Goal: Task Accomplishment & Management: Manage account settings

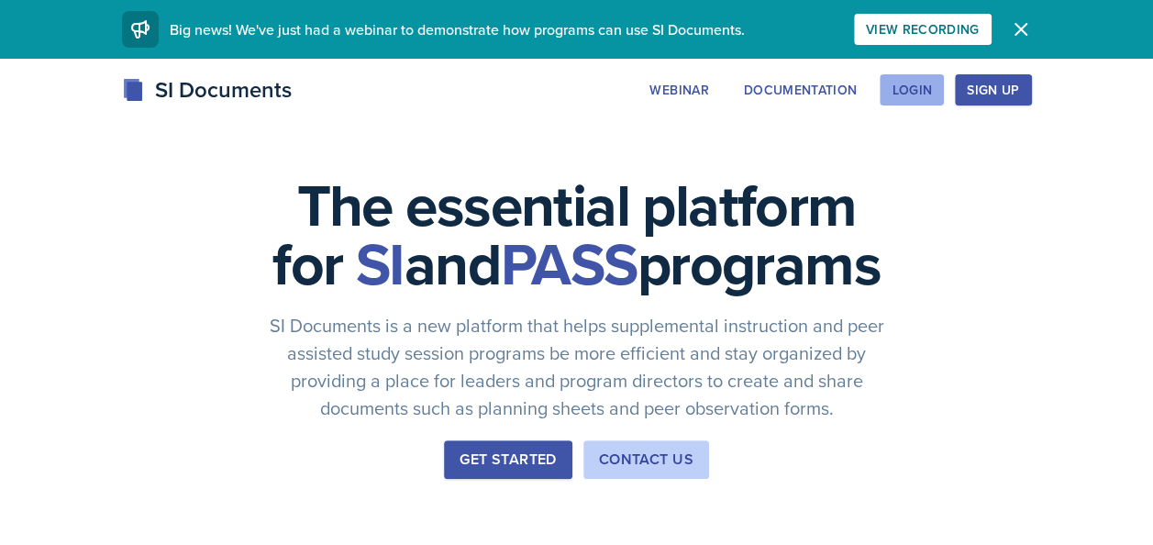
click at [892, 89] on button "Login" at bounding box center [912, 89] width 64 height 31
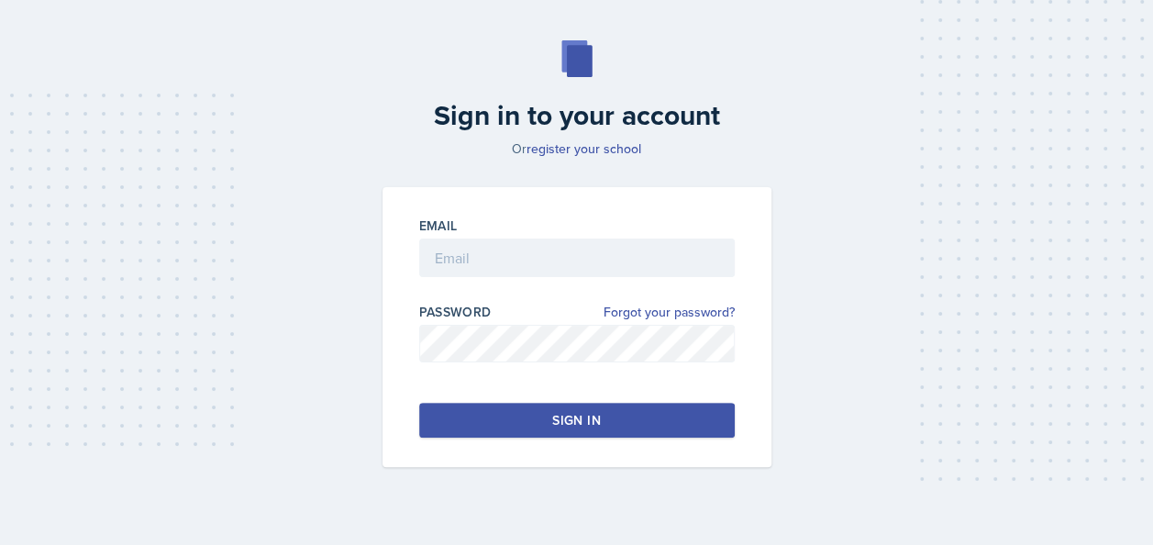
scroll to position [86, 0]
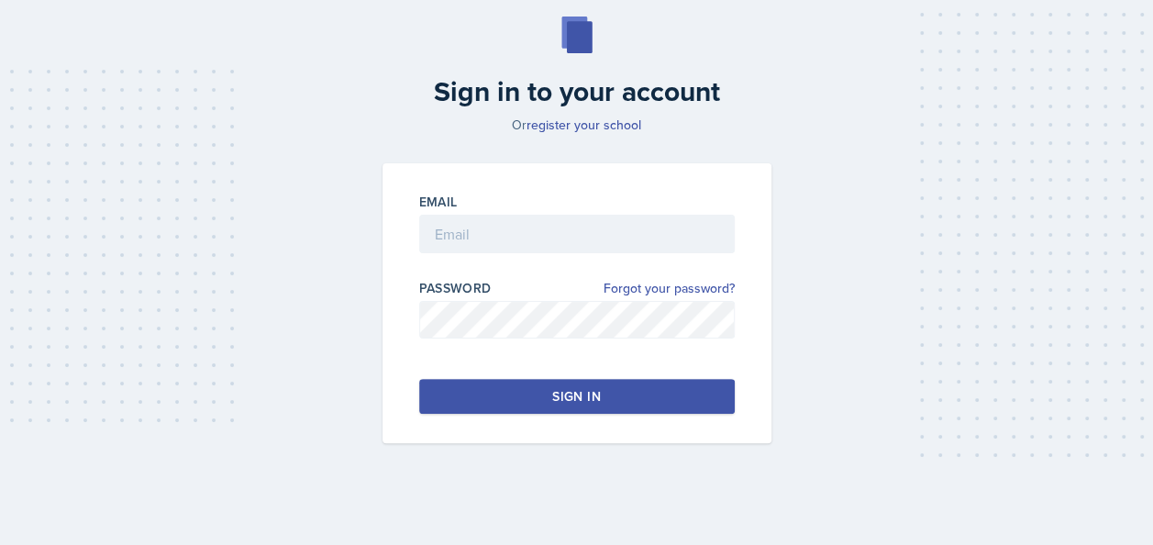
click at [675, 280] on link "Forgot your password?" at bounding box center [669, 288] width 131 height 19
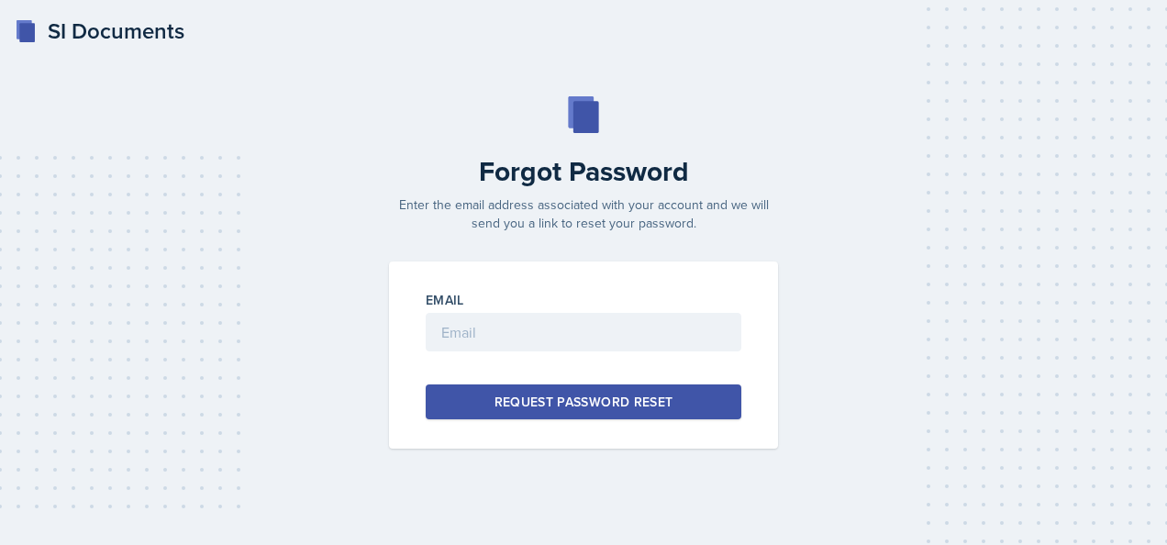
click at [610, 324] on input "email" at bounding box center [584, 332] width 316 height 39
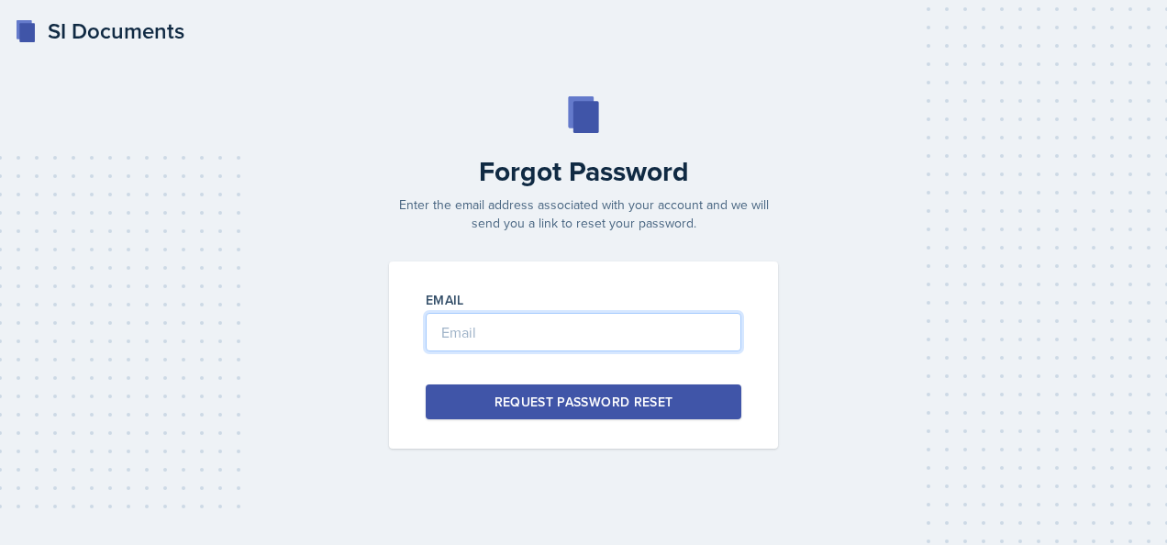
type input "[EMAIL_ADDRESS][DOMAIN_NAME]"
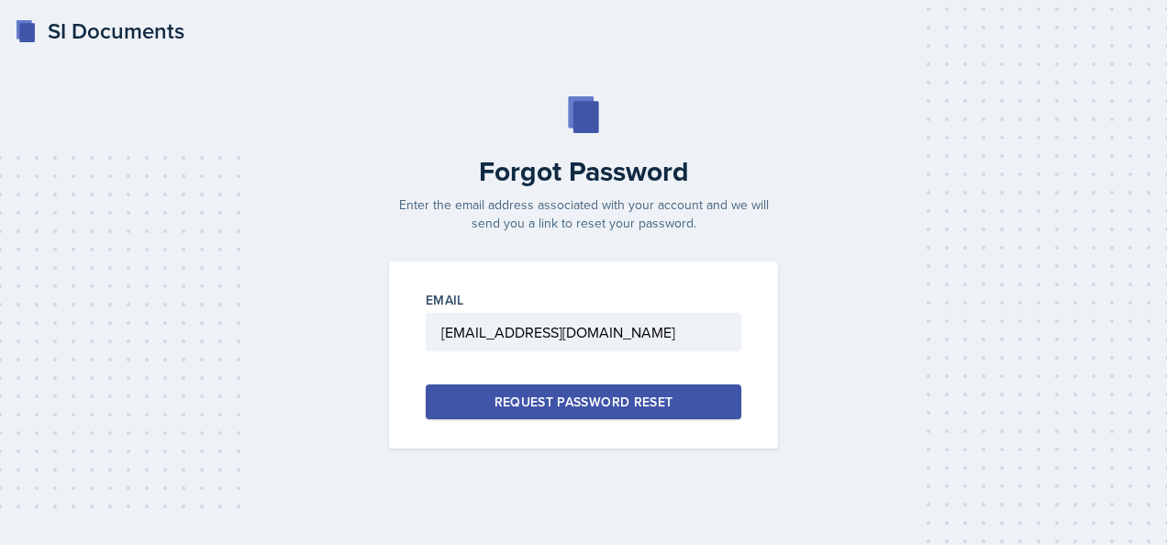
click at [566, 410] on div "Request Password Reset" at bounding box center [584, 402] width 179 height 18
